Goal: Complete application form: Complete application form

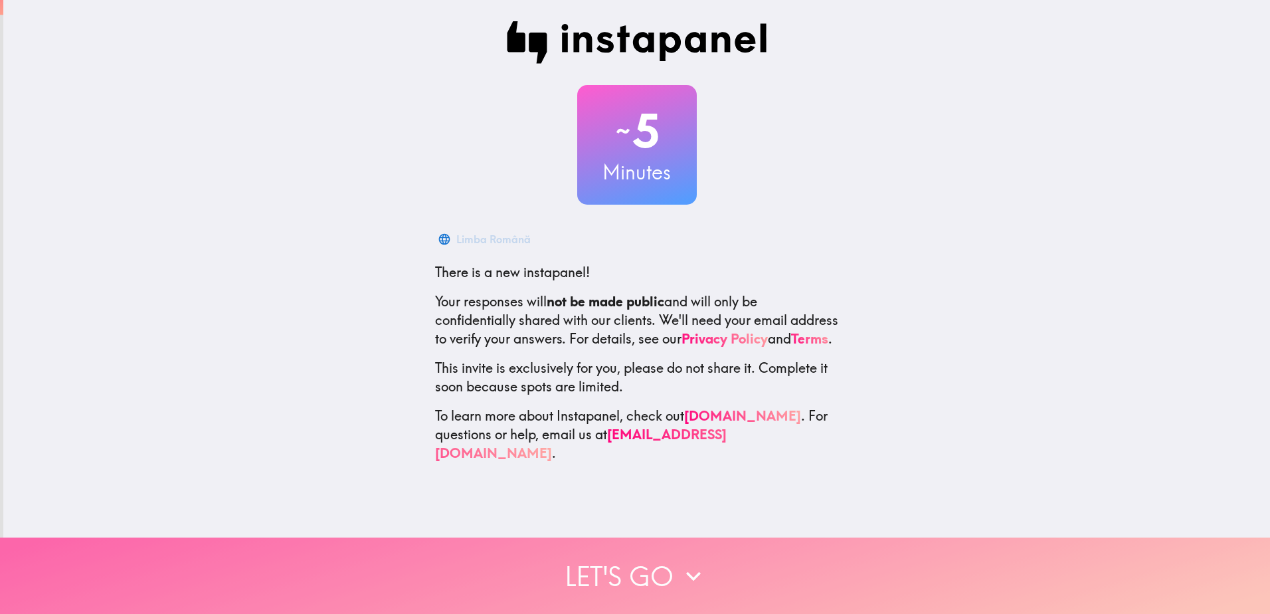
click at [602, 572] on button "Let's go" at bounding box center [635, 575] width 1270 height 76
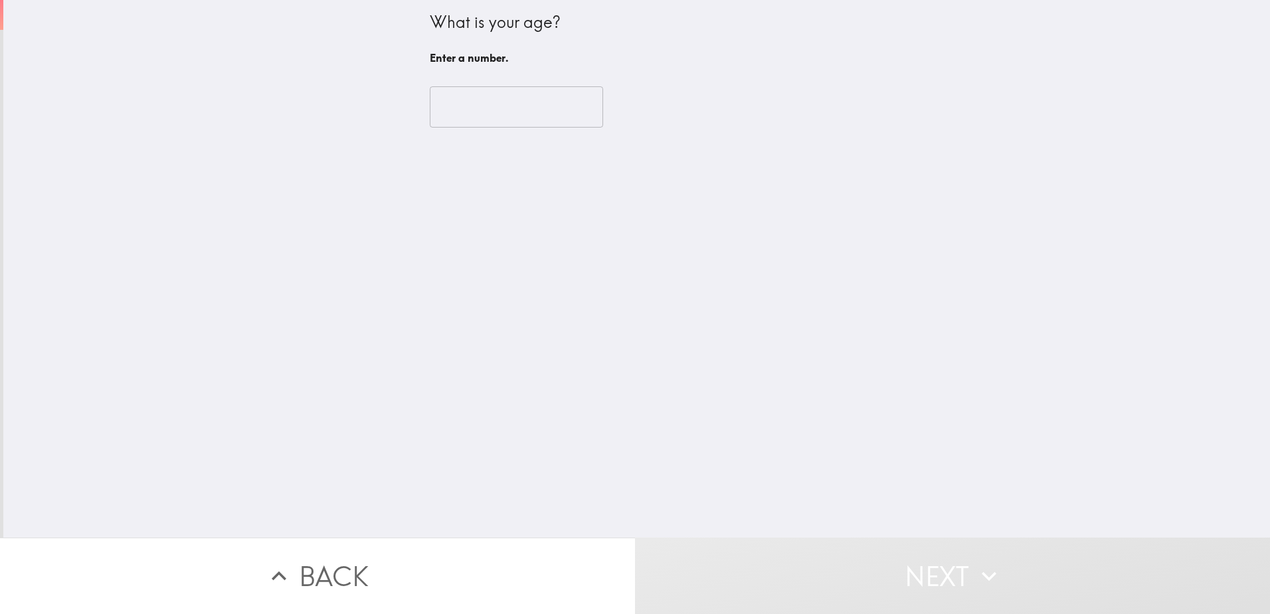
click at [477, 105] on input "number" at bounding box center [516, 106] width 173 height 41
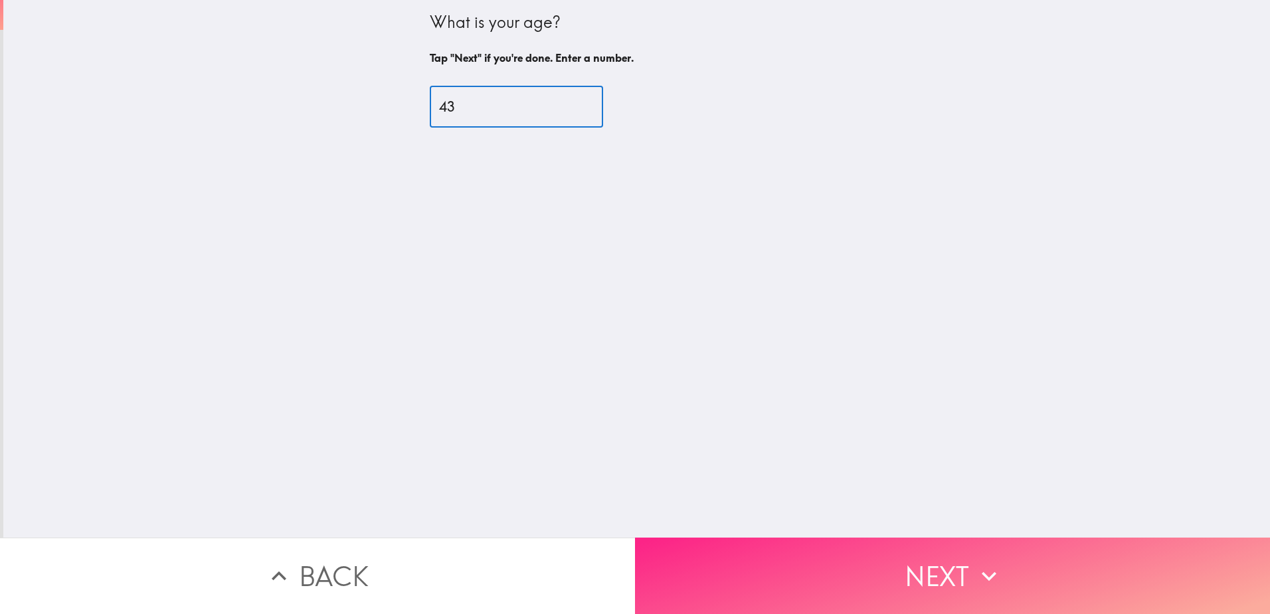
type input "43"
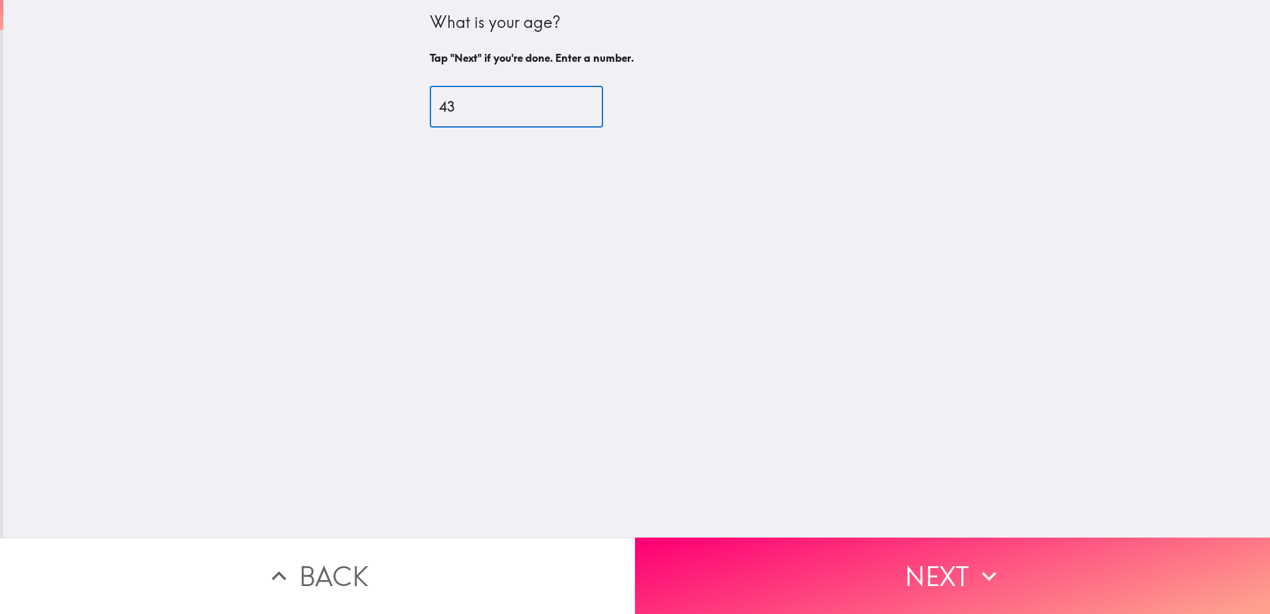
click at [772, 561] on button "Next" at bounding box center [952, 575] width 635 height 76
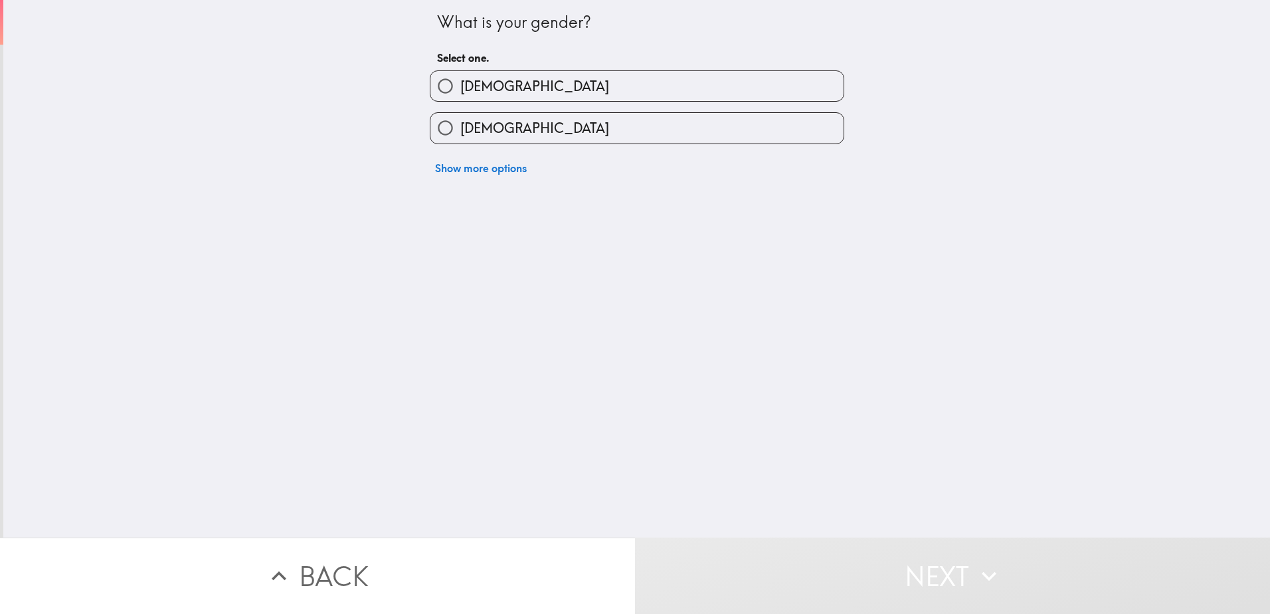
click at [571, 124] on label "[DEMOGRAPHIC_DATA]" at bounding box center [636, 128] width 413 height 30
click at [460, 124] on input "[DEMOGRAPHIC_DATA]" at bounding box center [445, 128] width 30 height 30
radio input "true"
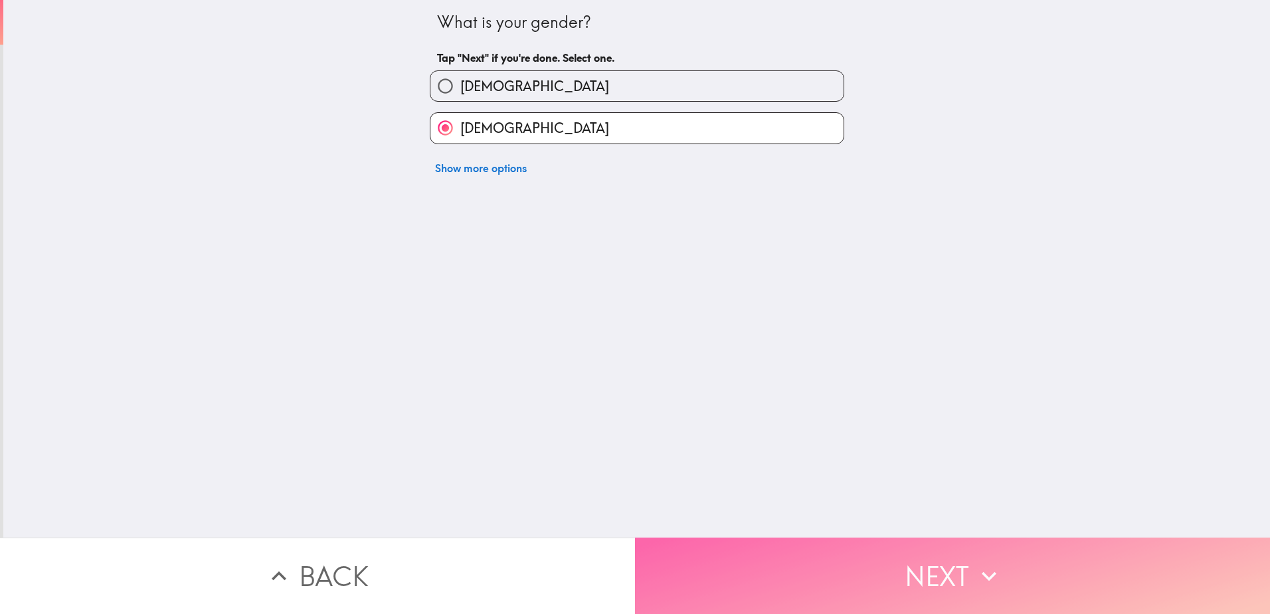
click at [804, 569] on button "Next" at bounding box center [952, 575] width 635 height 76
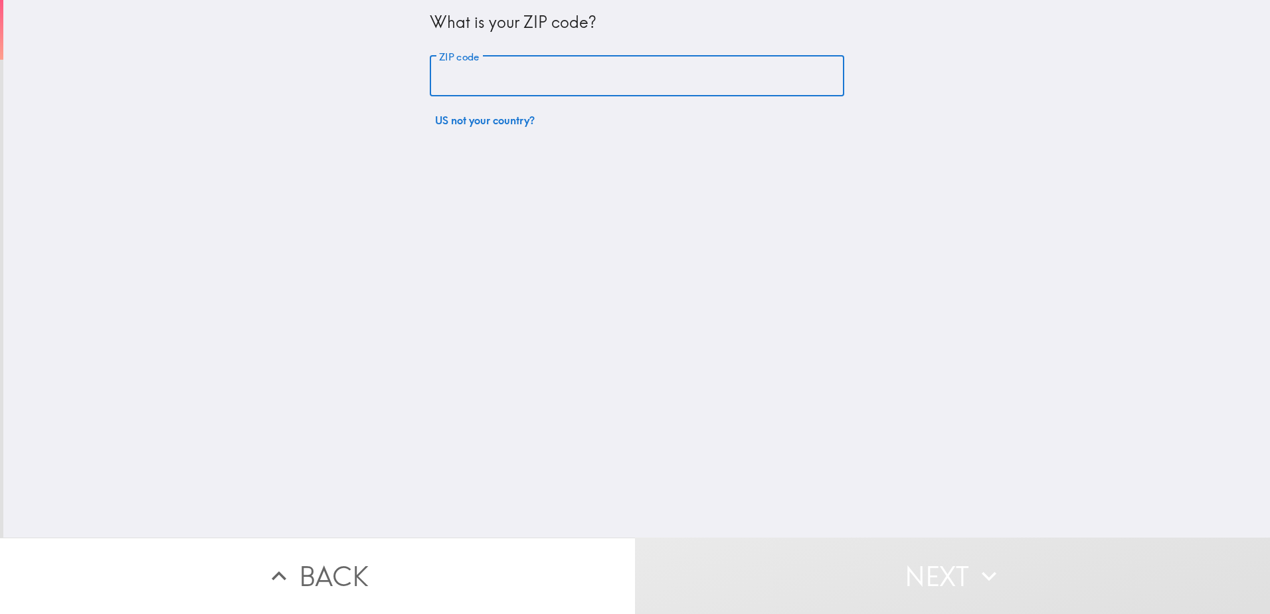
click at [525, 82] on input "ZIP code" at bounding box center [637, 76] width 414 height 41
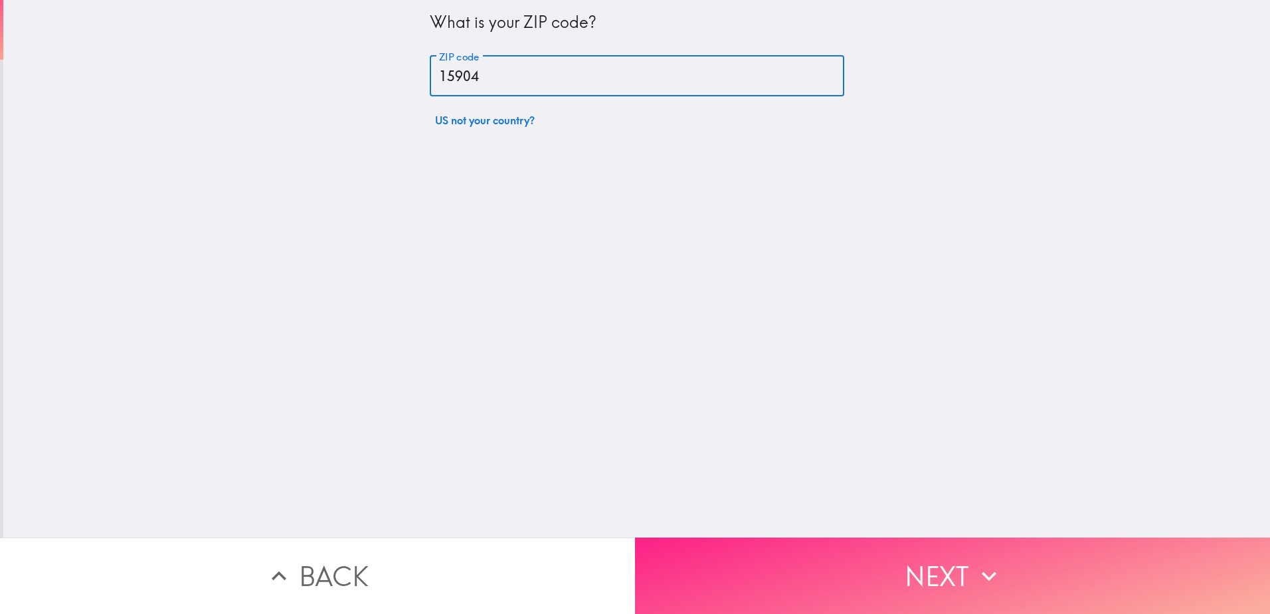
type input "15904"
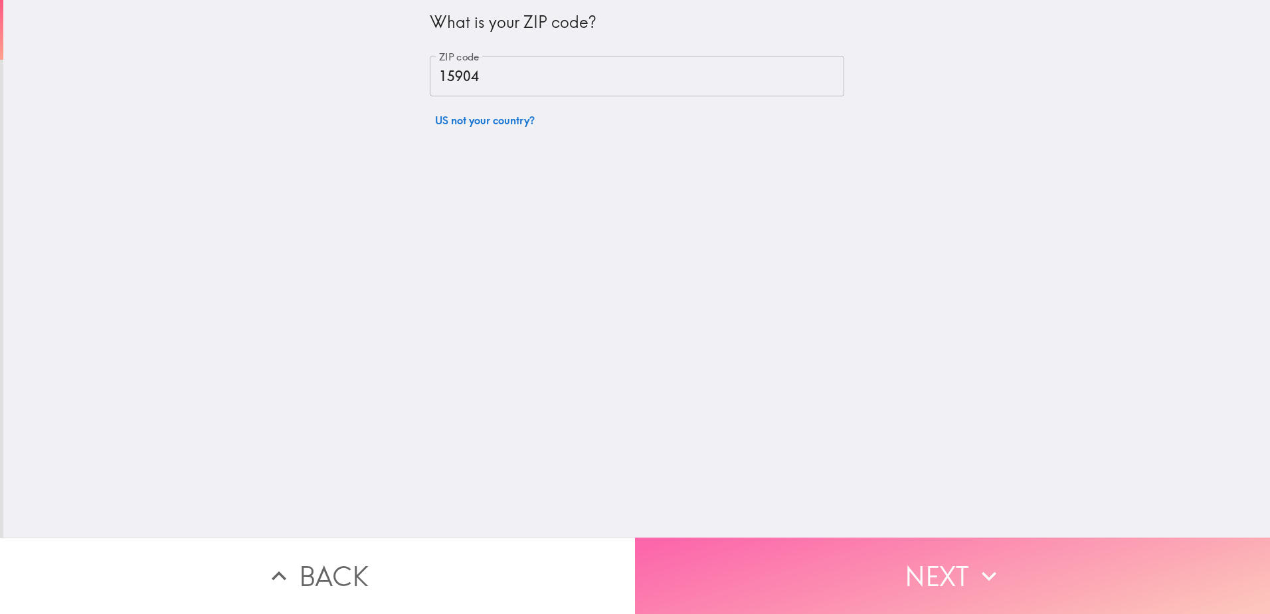
click at [747, 584] on button "Next" at bounding box center [952, 575] width 635 height 76
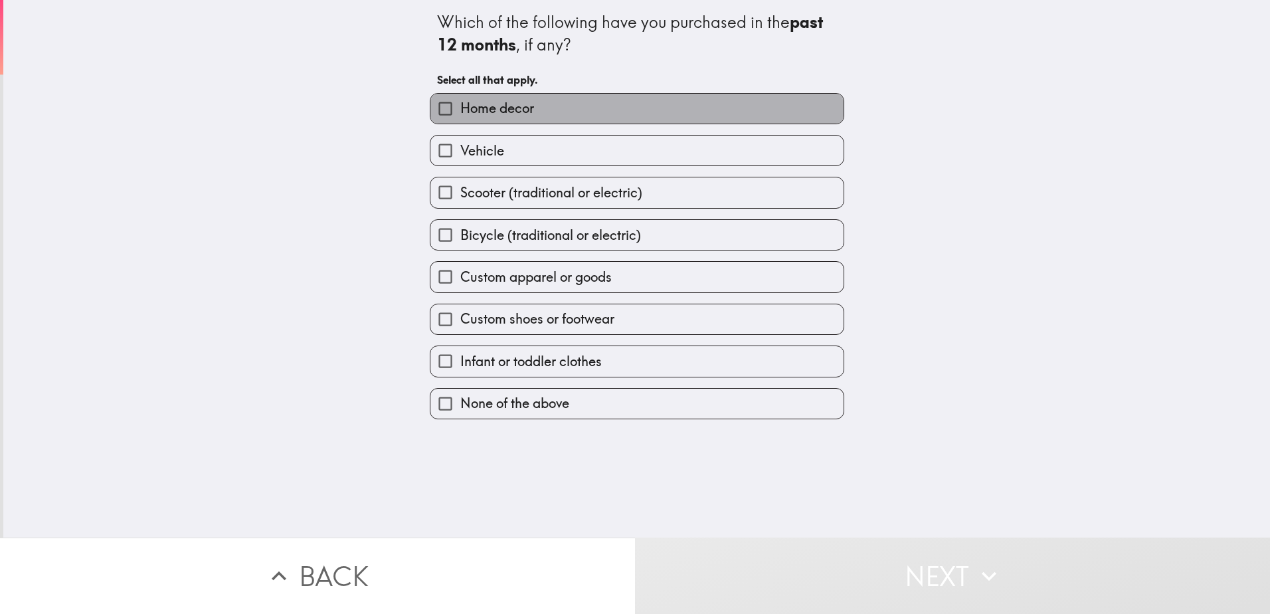
click at [553, 116] on label "Home decor" at bounding box center [636, 109] width 413 height 30
click at [460, 116] on input "Home decor" at bounding box center [445, 109] width 30 height 30
checkbox input "true"
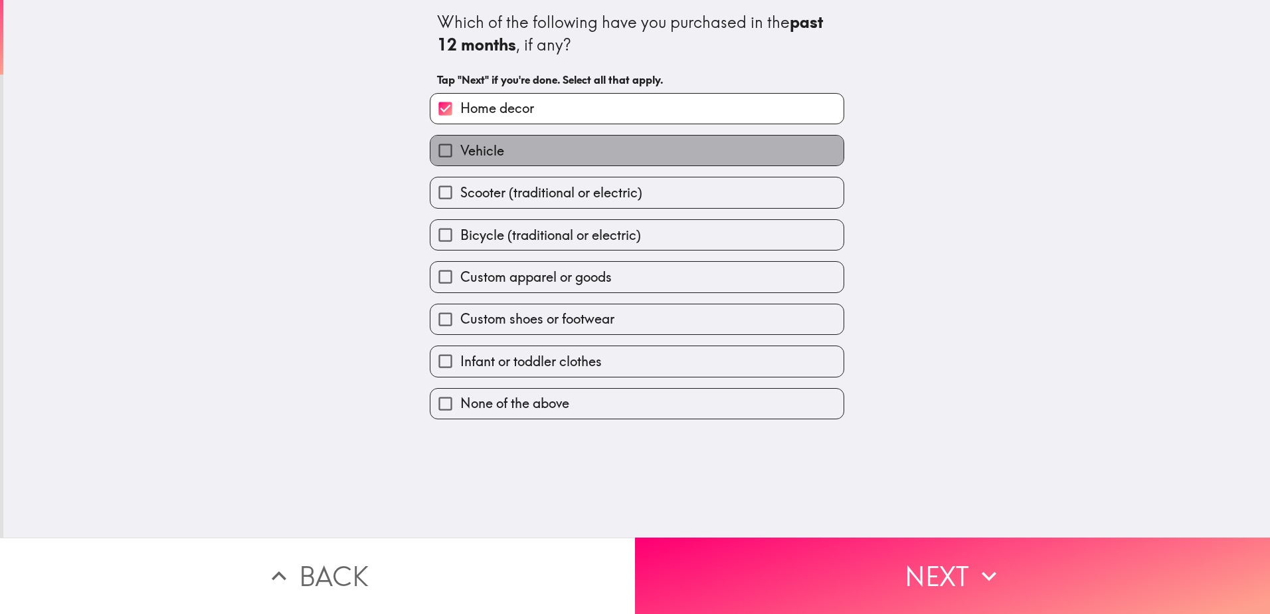
click at [544, 157] on label "Vehicle" at bounding box center [636, 150] width 413 height 30
click at [460, 157] on input "Vehicle" at bounding box center [445, 150] width 30 height 30
checkbox input "true"
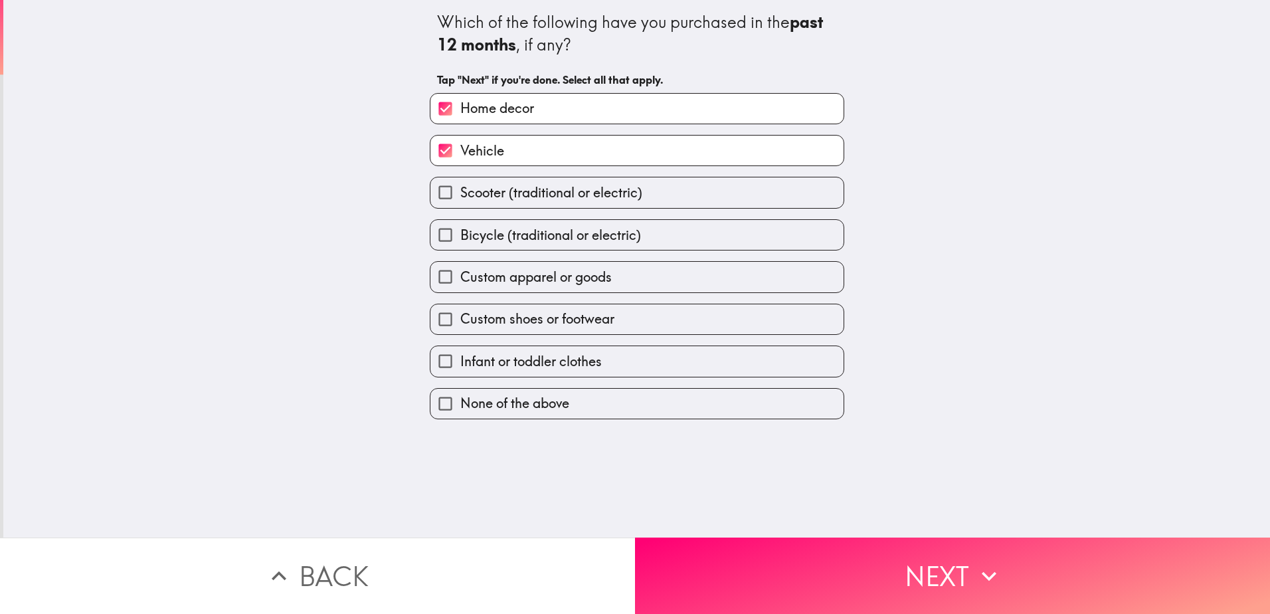
click at [550, 211] on div "Bicycle (traditional or electric)" at bounding box center [631, 230] width 425 height 42
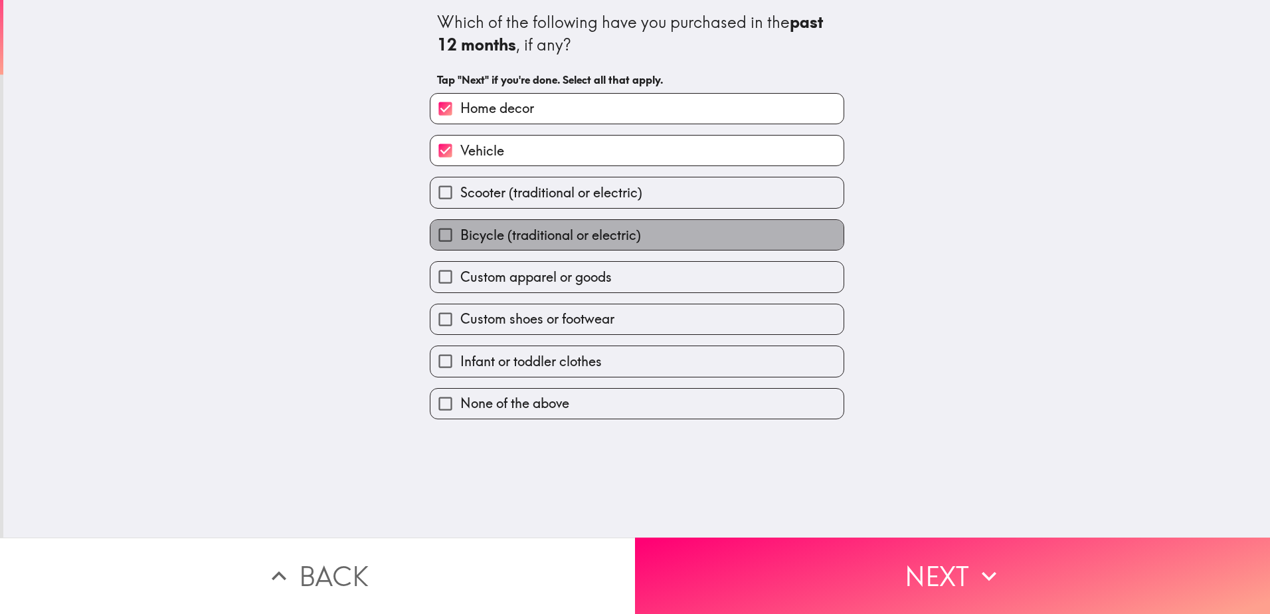
click at [661, 234] on label "Bicycle (traditional or electric)" at bounding box center [636, 235] width 413 height 30
click at [460, 234] on input "Bicycle (traditional or electric)" at bounding box center [445, 235] width 30 height 30
checkbox input "true"
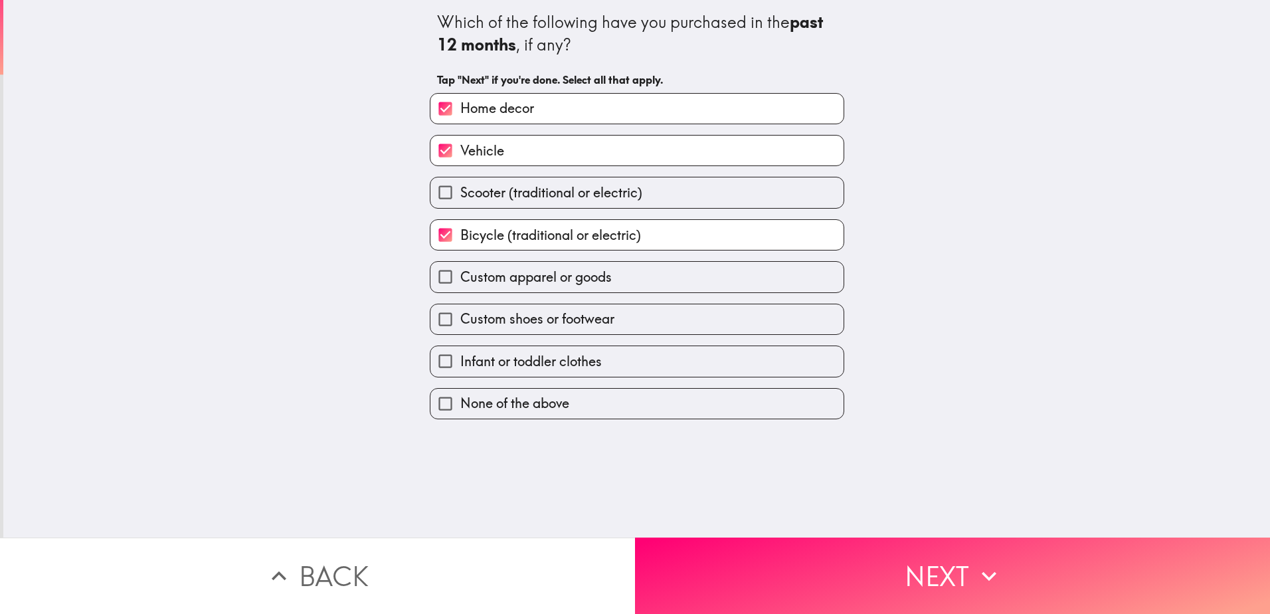
click at [677, 284] on label "Custom apparel or goods" at bounding box center [636, 277] width 413 height 30
click at [460, 284] on input "Custom apparel or goods" at bounding box center [445, 277] width 30 height 30
checkbox input "true"
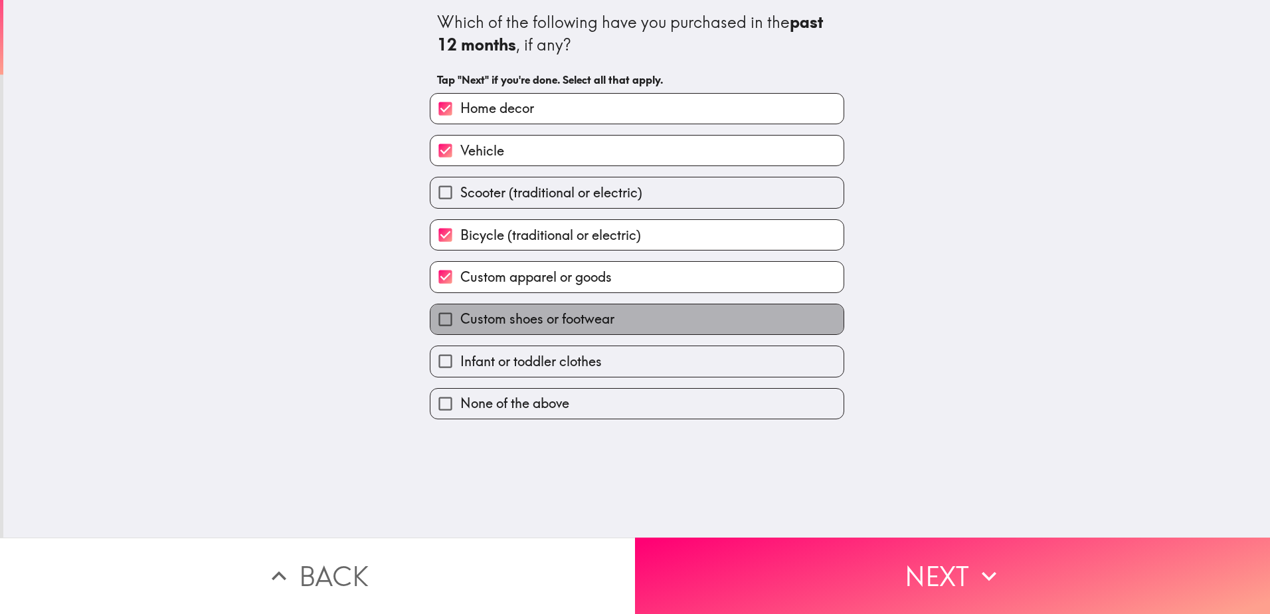
click at [673, 322] on label "Custom shoes or footwear" at bounding box center [636, 319] width 413 height 30
click at [460, 322] on input "Custom shoes or footwear" at bounding box center [445, 319] width 30 height 30
checkbox input "true"
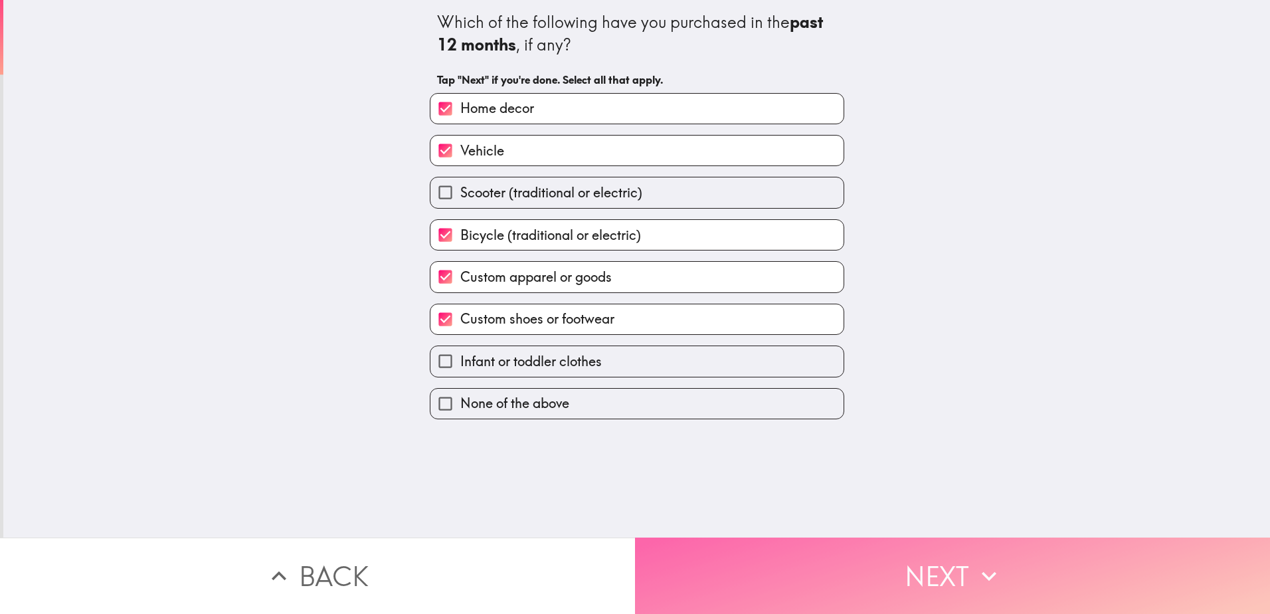
click at [772, 589] on button "Next" at bounding box center [952, 575] width 635 height 76
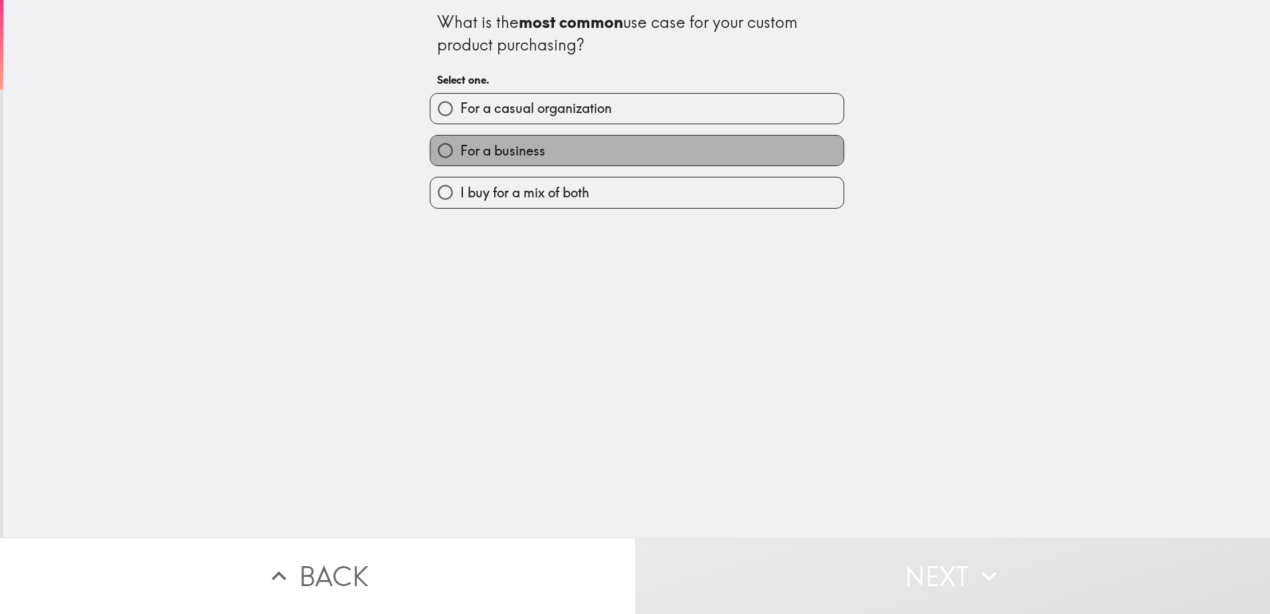
click at [667, 159] on label "For a business" at bounding box center [636, 150] width 413 height 30
click at [460, 159] on input "For a business" at bounding box center [445, 150] width 30 height 30
radio input "true"
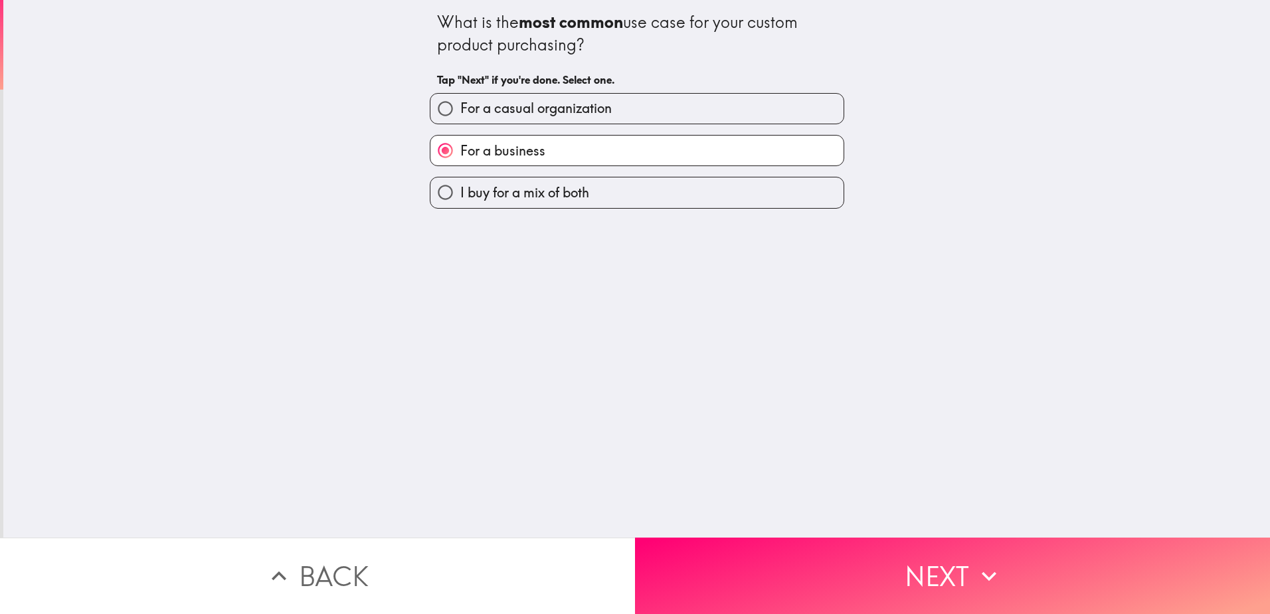
click at [660, 203] on label "I buy for a mix of both" at bounding box center [636, 192] width 413 height 30
click at [460, 203] on input "I buy for a mix of both" at bounding box center [445, 192] width 30 height 30
radio input "true"
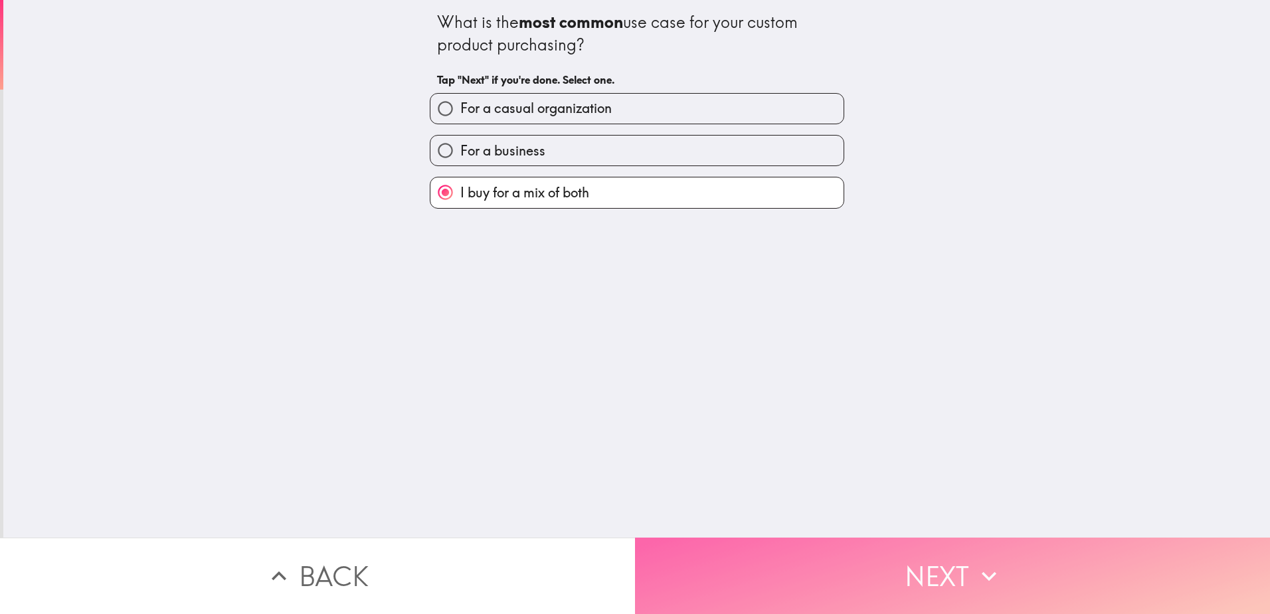
click at [734, 568] on button "Next" at bounding box center [952, 575] width 635 height 76
